Goal: Register for event/course

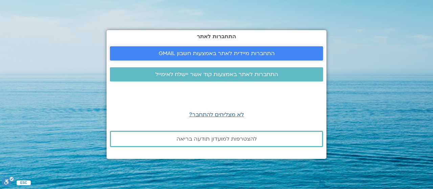
click at [226, 54] on span "התחברות מיידית לאתר באמצעות חשבון GMAIL" at bounding box center [217, 53] width 116 height 6
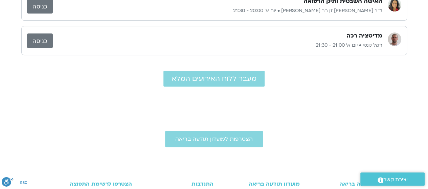
scroll to position [7, 0]
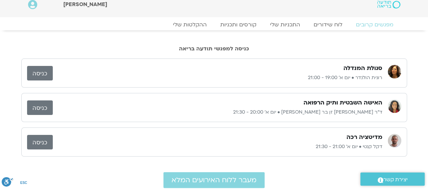
click at [313, 108] on p "ד״ר [PERSON_NAME] זן בר [PERSON_NAME] • יום א׳ 20:00 - 21:30" at bounding box center [217, 112] width 329 height 8
click at [42, 108] on link "כניסה" at bounding box center [40, 107] width 26 height 15
